Goal: Contribute content

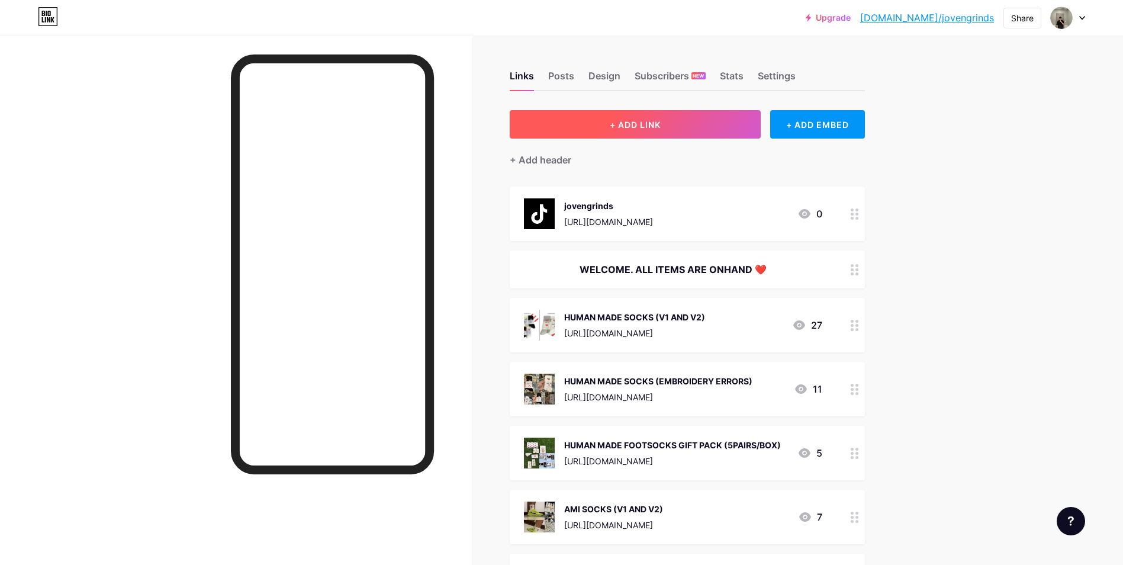
click at [678, 124] on button "+ ADD LINK" at bounding box center [636, 124] width 252 height 28
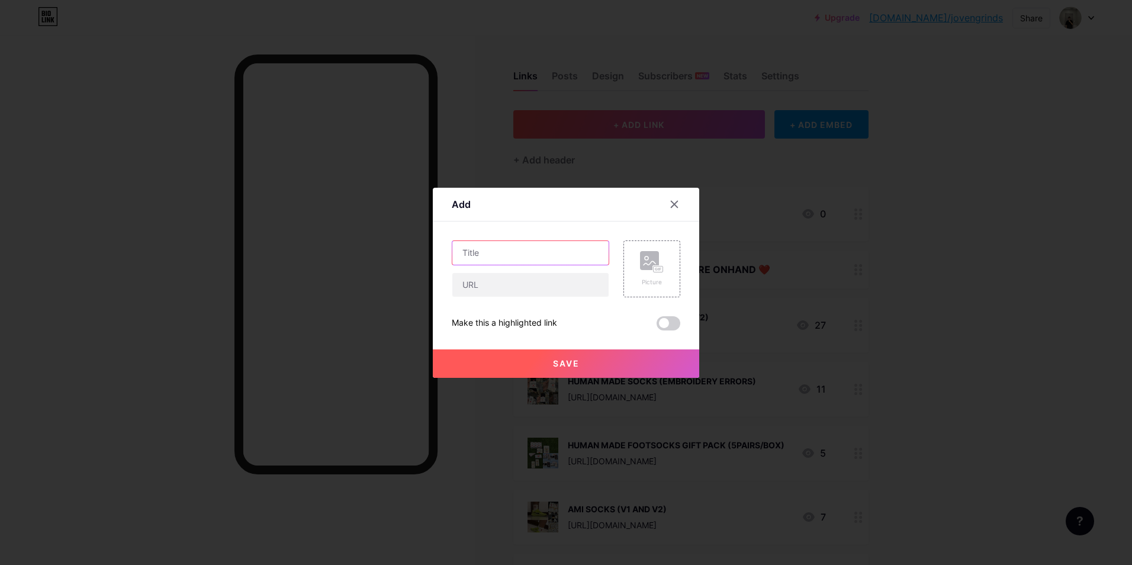
click at [533, 256] on input "text" at bounding box center [530, 253] width 156 height 24
paste input "HUMAN MADE SOCKS "ALL OVER PRINTED PATTERN""
type input "HUMAN MADE SOCKS "ALL OVER PRINTED PATTERN""
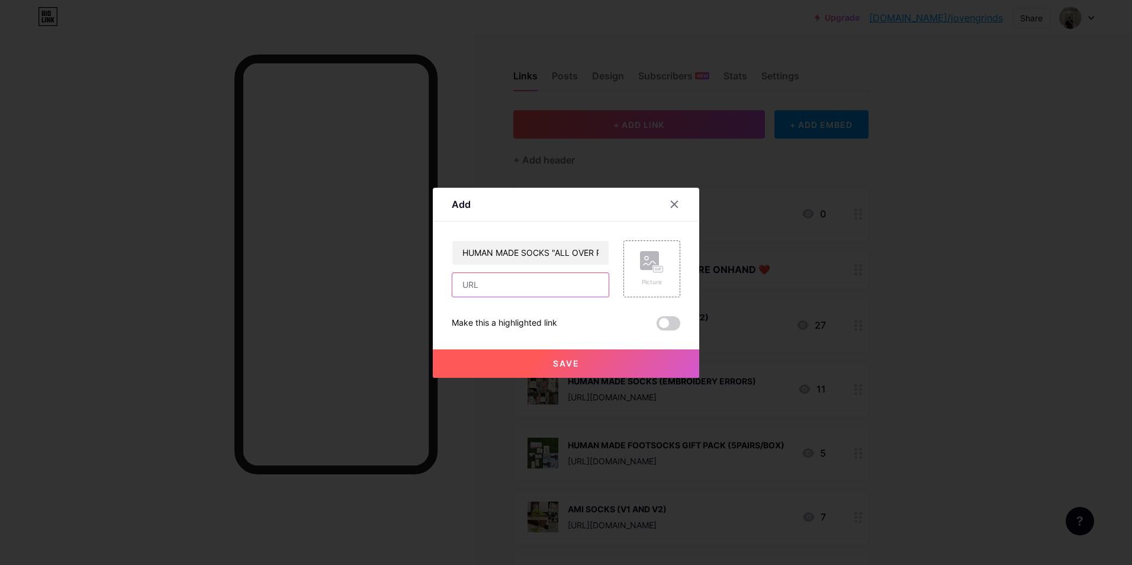
click at [485, 281] on input "text" at bounding box center [530, 285] width 156 height 24
paste input "[URL][DOMAIN_NAME]"
type input "[URL][DOMAIN_NAME]"
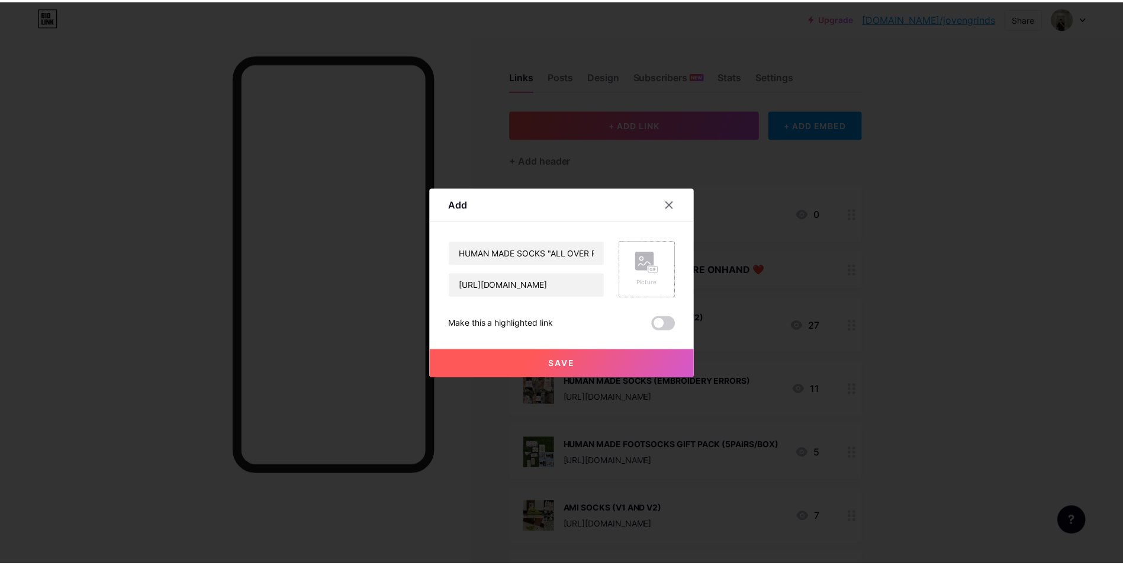
scroll to position [0, 0]
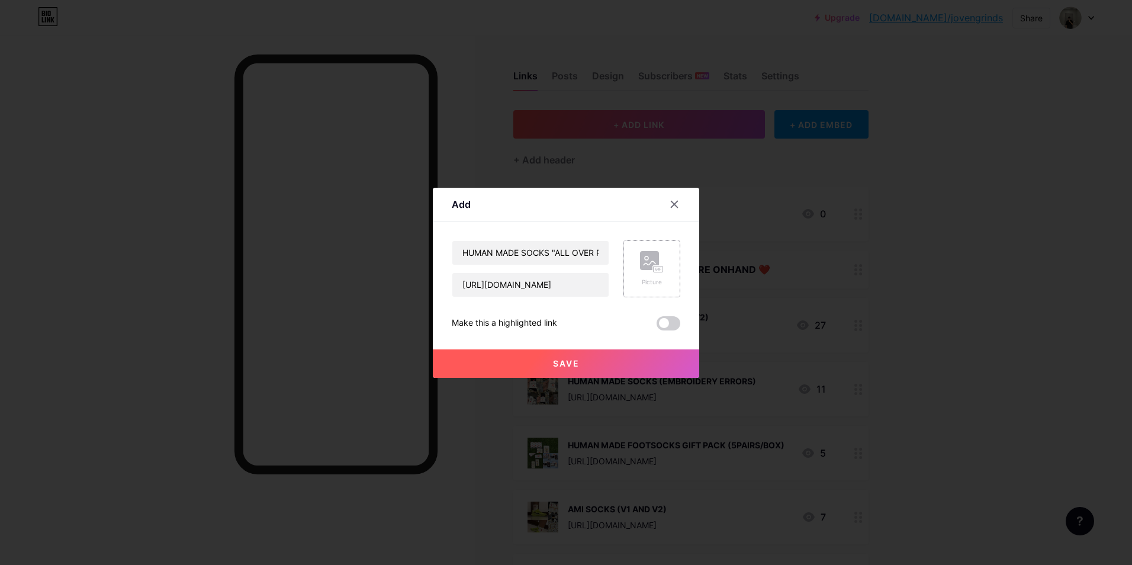
click at [640, 269] on rect at bounding box center [649, 260] width 19 height 19
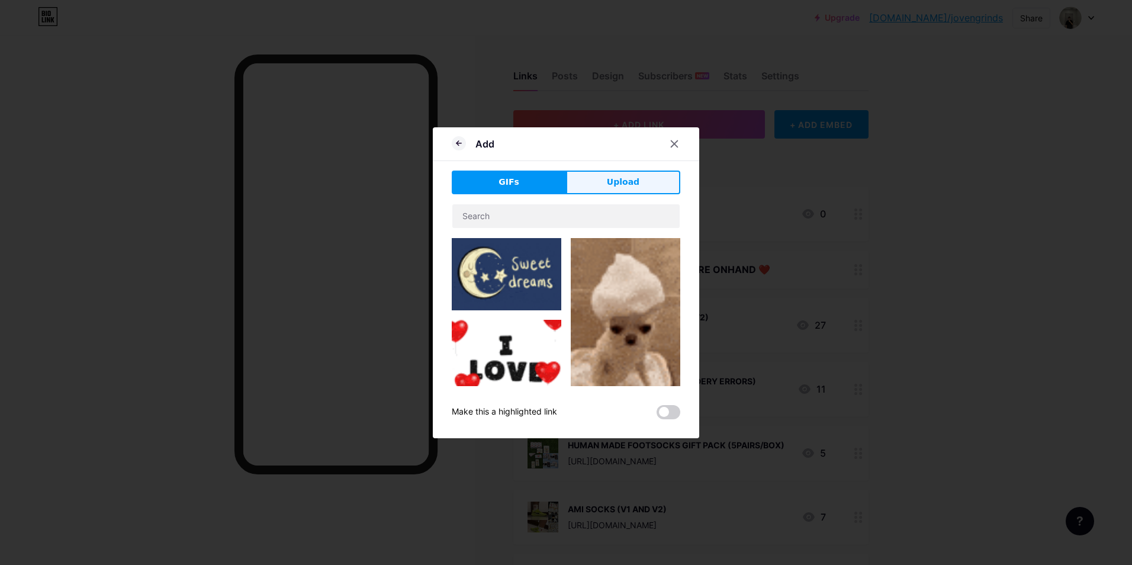
click at [631, 193] on div "GIFs Upload Content YouTube Play YouTube video without leaving your page. ADD V…" at bounding box center [566, 294] width 228 height 249
click at [628, 183] on span "Upload" at bounding box center [623, 182] width 33 height 12
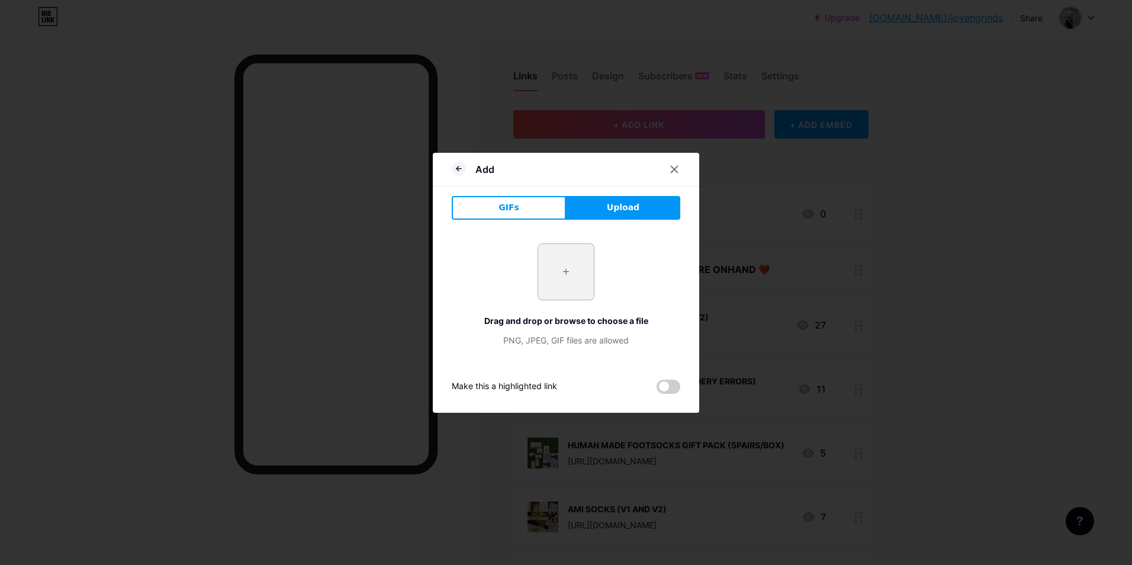
click at [557, 263] on input "file" at bounding box center [566, 272] width 56 height 56
type input "C:\fakepath\photo_2025-08-18_14-18-19.jpg"
click at [662, 289] on div "+ Drag and drop or browse to choose a file PNG, JPEG, GIF files are allowed" at bounding box center [566, 294] width 228 height 103
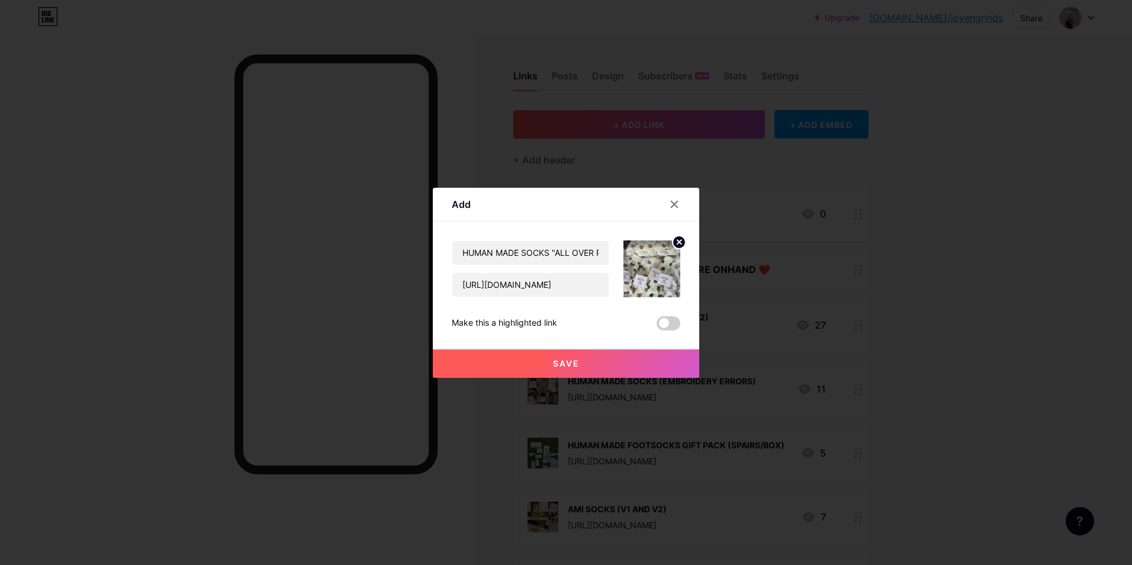
click at [631, 355] on button "Save" at bounding box center [566, 363] width 266 height 28
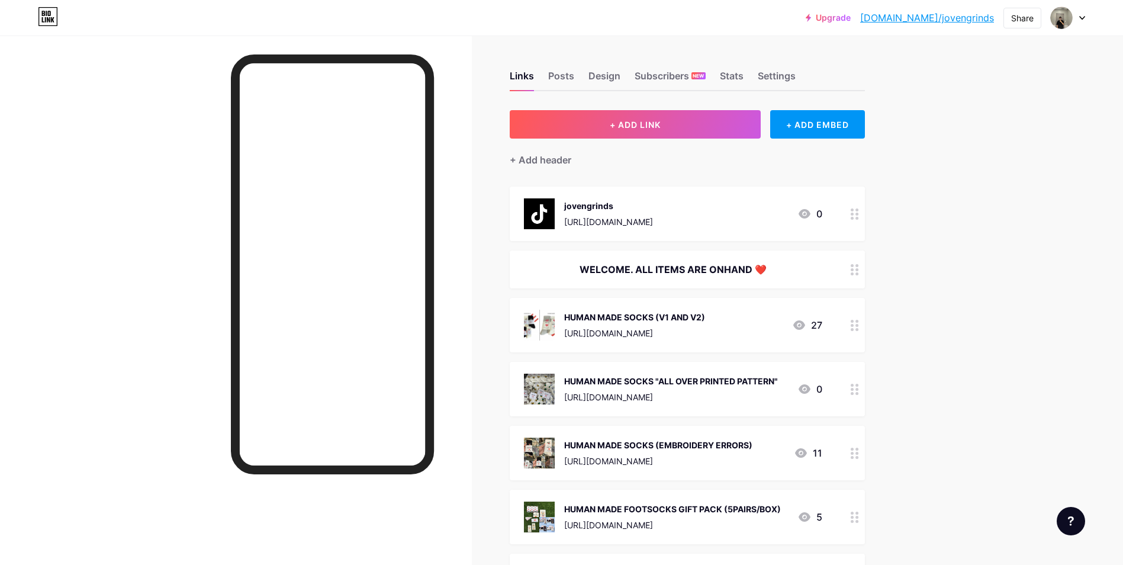
drag, startPoint x: 869, startPoint y: 524, endPoint x: 866, endPoint y: 473, distance: 51.0
click at [866, 473] on div "Links Posts Design Subscribers NEW Stats Settings + ADD LINK + ADD EMBED + Add …" at bounding box center [457, 515] width 914 height 958
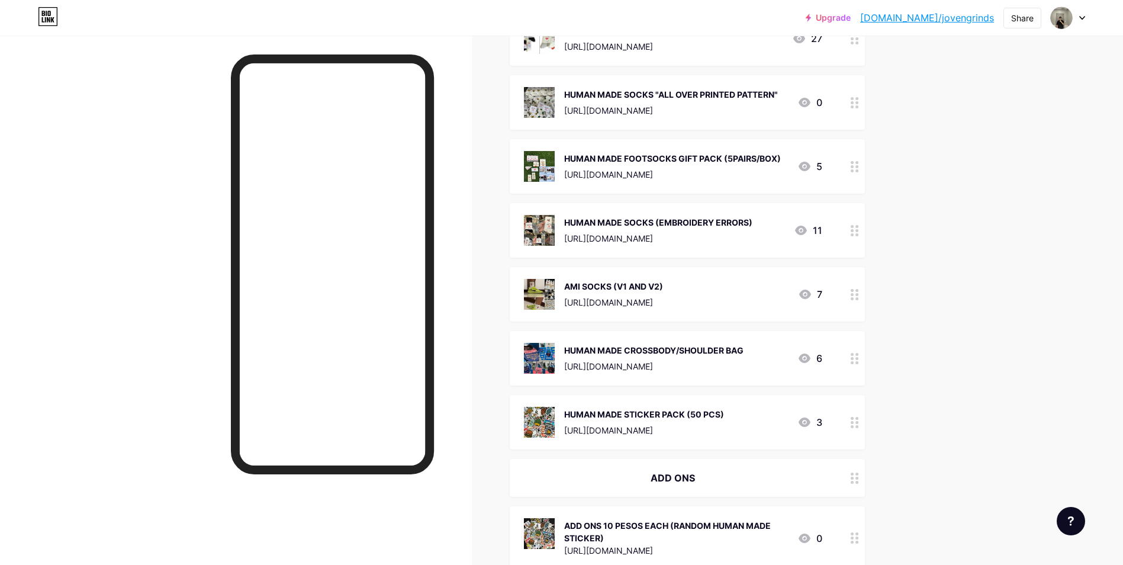
scroll to position [296, 0]
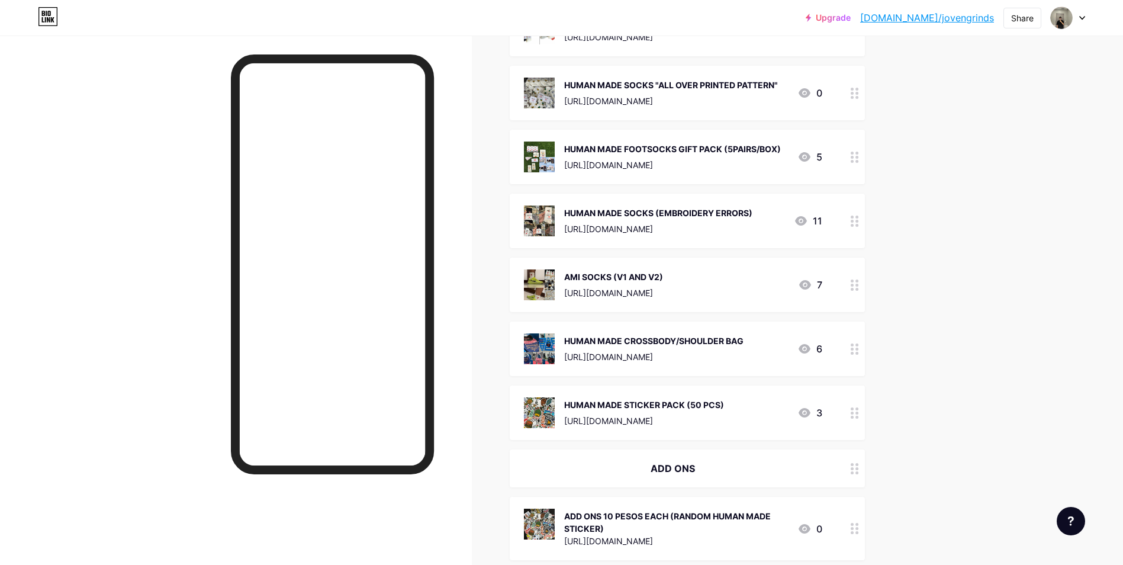
click at [911, 423] on div "Links Posts Design Subscribers NEW Stats Settings + ADD LINK + ADD EMBED + Add …" at bounding box center [457, 219] width 914 height 958
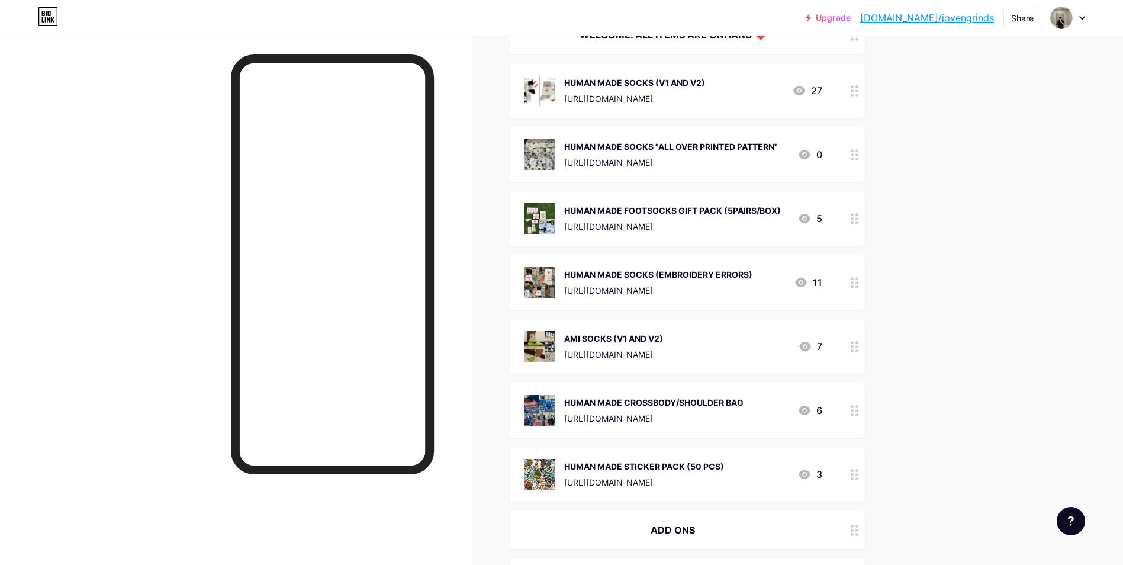
scroll to position [133, 0]
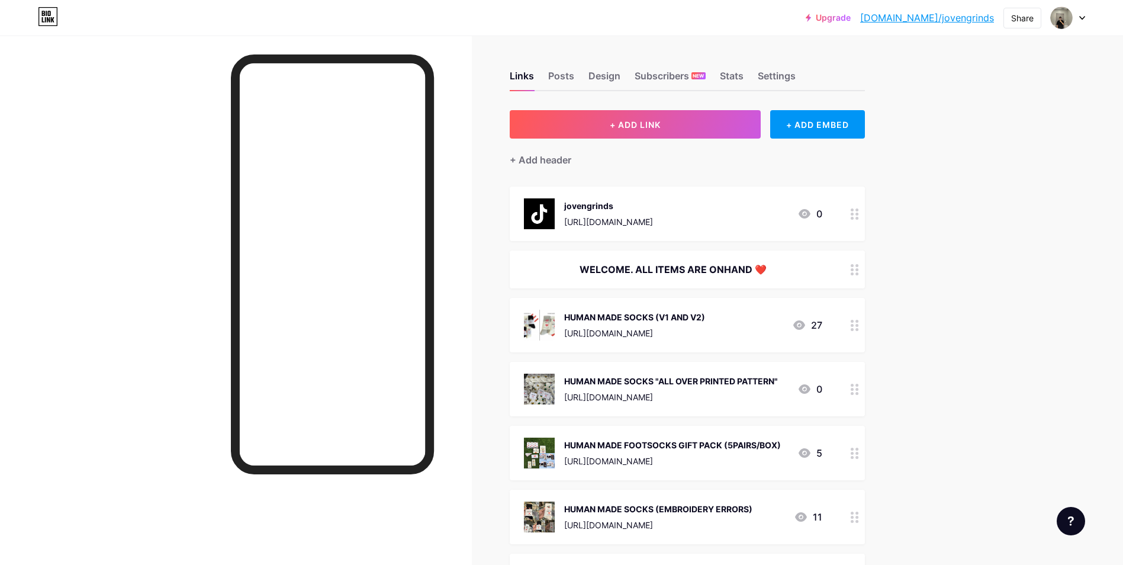
scroll to position [355, 0]
